Goal: Entertainment & Leisure: Consume media (video, audio)

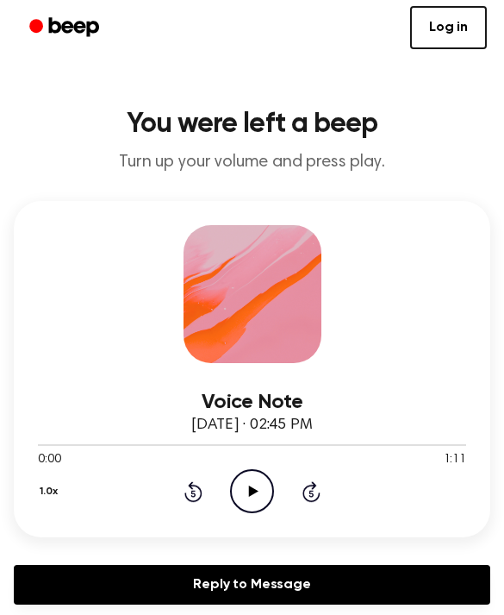
click at [266, 493] on icon "Play Audio" at bounding box center [252, 491] width 44 height 44
click at [406, 445] on div at bounding box center [252, 445] width 428 height 2
click at [257, 500] on icon "Play Audio" at bounding box center [252, 491] width 44 height 44
click at [268, 481] on icon "Play Audio" at bounding box center [252, 491] width 44 height 44
click at [259, 493] on icon "Pause Audio" at bounding box center [252, 491] width 44 height 44
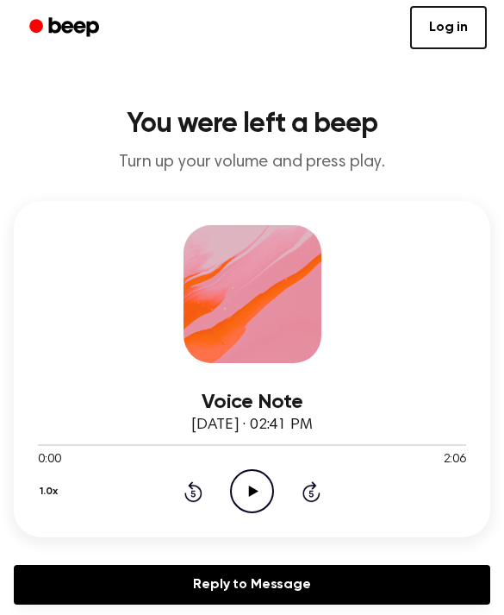
click at [258, 501] on icon "Play Audio" at bounding box center [252, 491] width 44 height 44
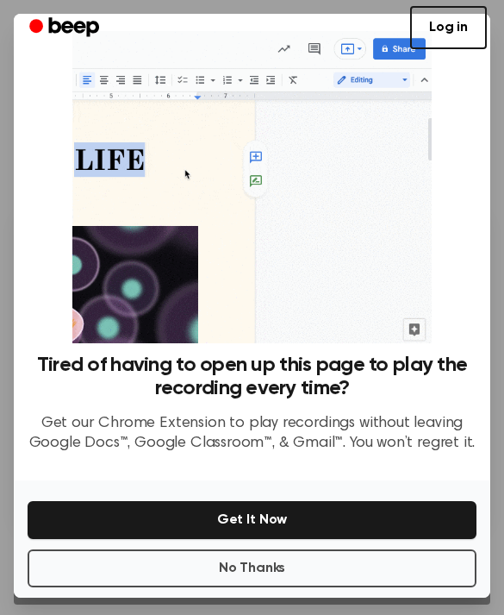
click at [347, 566] on button "No Thanks" at bounding box center [252, 568] width 449 height 38
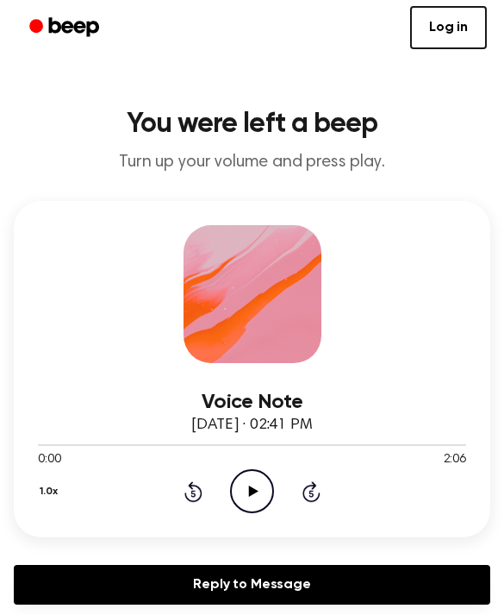
click at [250, 495] on icon at bounding box center [253, 490] width 9 height 11
click at [266, 492] on icon "Play Audio" at bounding box center [252, 491] width 44 height 44
click at [250, 488] on icon at bounding box center [253, 490] width 9 height 11
click at [84, 444] on div at bounding box center [252, 445] width 428 height 2
click at [84, 443] on div at bounding box center [252, 444] width 428 height 14
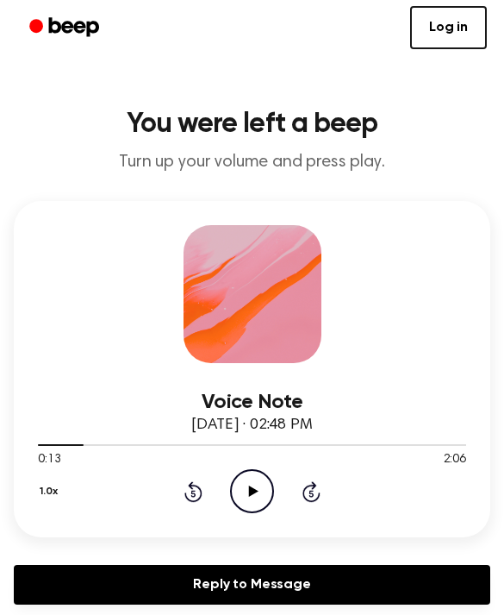
click at [268, 505] on circle at bounding box center [252, 491] width 42 height 42
click at [57, 441] on div at bounding box center [252, 444] width 428 height 14
